Goal: Task Accomplishment & Management: Use online tool/utility

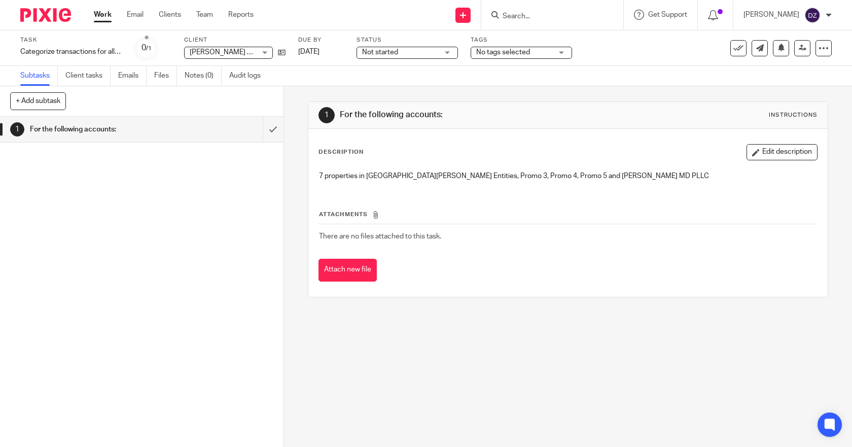
click at [98, 13] on link "Work" at bounding box center [103, 15] width 18 height 10
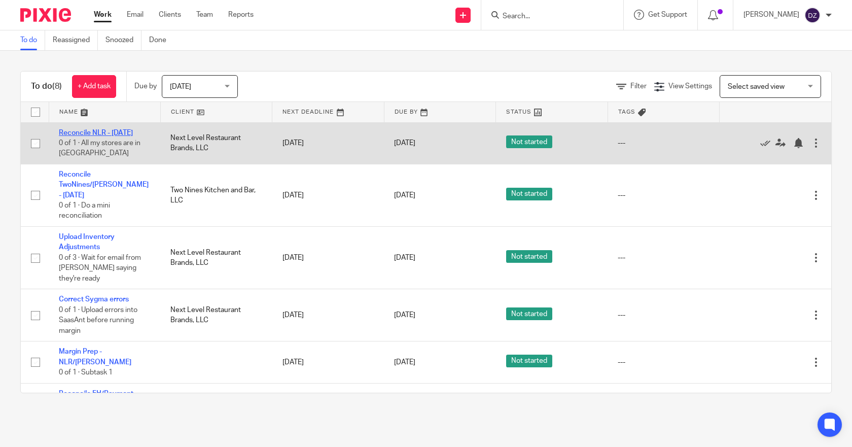
click at [109, 133] on link "Reconcile NLR - [DATE]" at bounding box center [96, 132] width 74 height 7
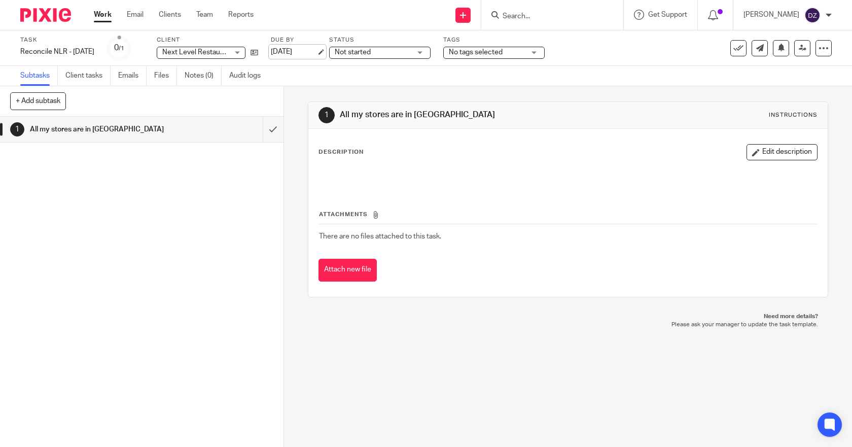
click at [315, 51] on link "[DATE]" at bounding box center [294, 52] width 46 height 11
click at [105, 15] on link "Work" at bounding box center [103, 15] width 18 height 10
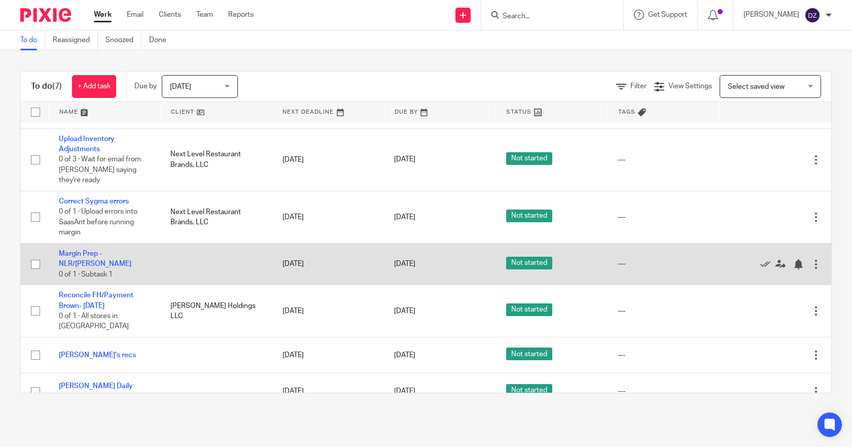
scroll to position [57, 0]
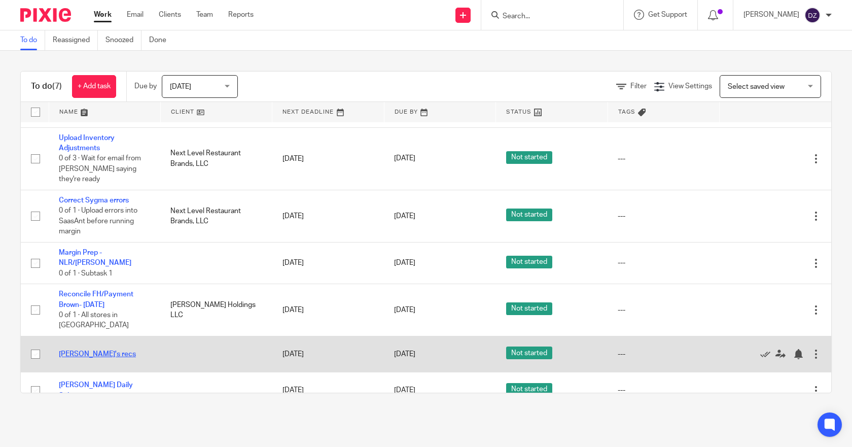
click at [97, 350] on link "[PERSON_NAME]'s recs" at bounding box center [97, 353] width 77 height 7
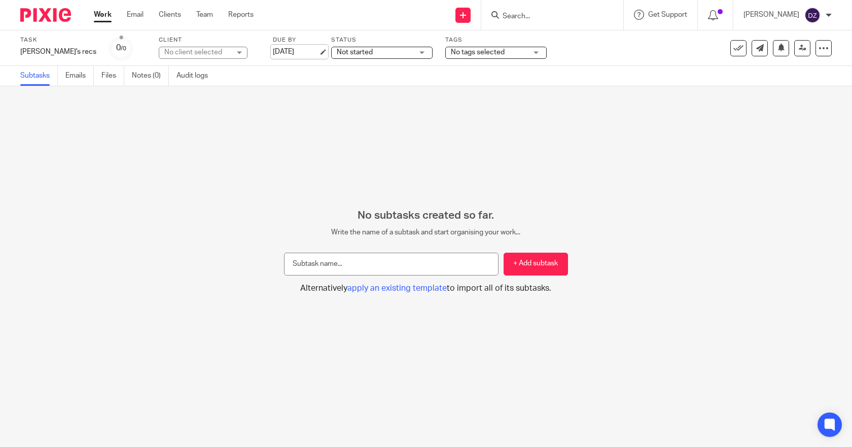
click at [276, 52] on link "[DATE]" at bounding box center [296, 52] width 46 height 11
click at [102, 17] on link "Work" at bounding box center [103, 15] width 18 height 10
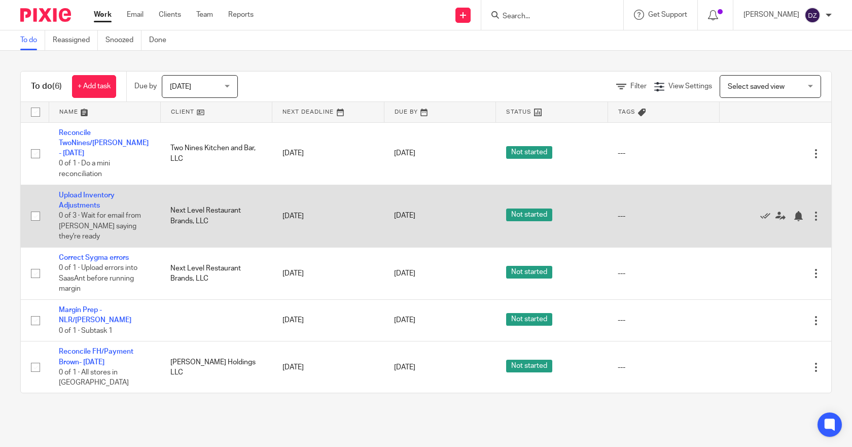
scroll to position [21, 0]
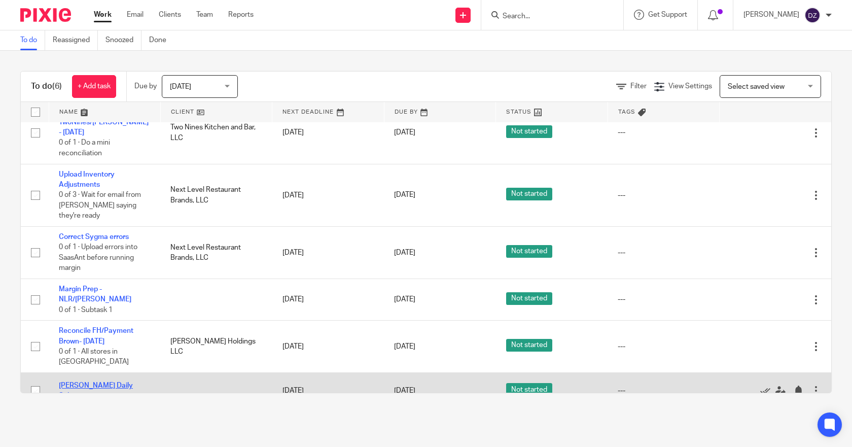
click at [116, 382] on link "Jonel - FH Daily Sales" at bounding box center [96, 390] width 74 height 17
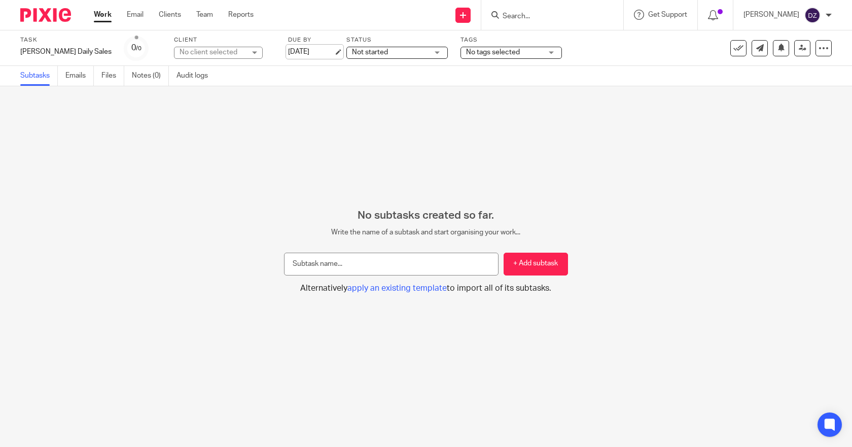
click at [288, 48] on link "[DATE]" at bounding box center [311, 52] width 46 height 11
click at [100, 12] on link "Work" at bounding box center [103, 15] width 18 height 10
